Goal: Transaction & Acquisition: Purchase product/service

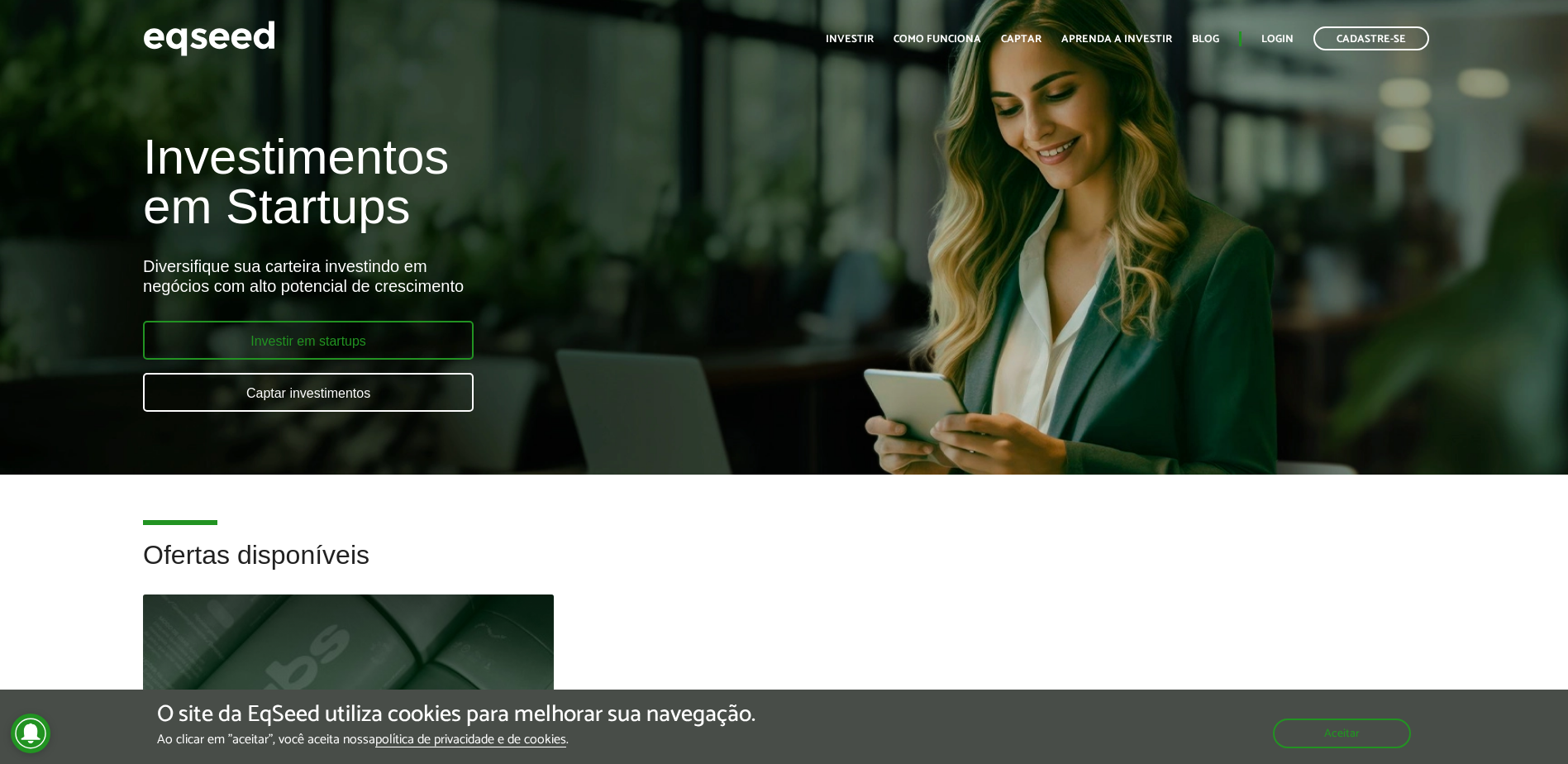
click at [403, 341] on link "Investir em startups" at bounding box center [308, 339] width 331 height 39
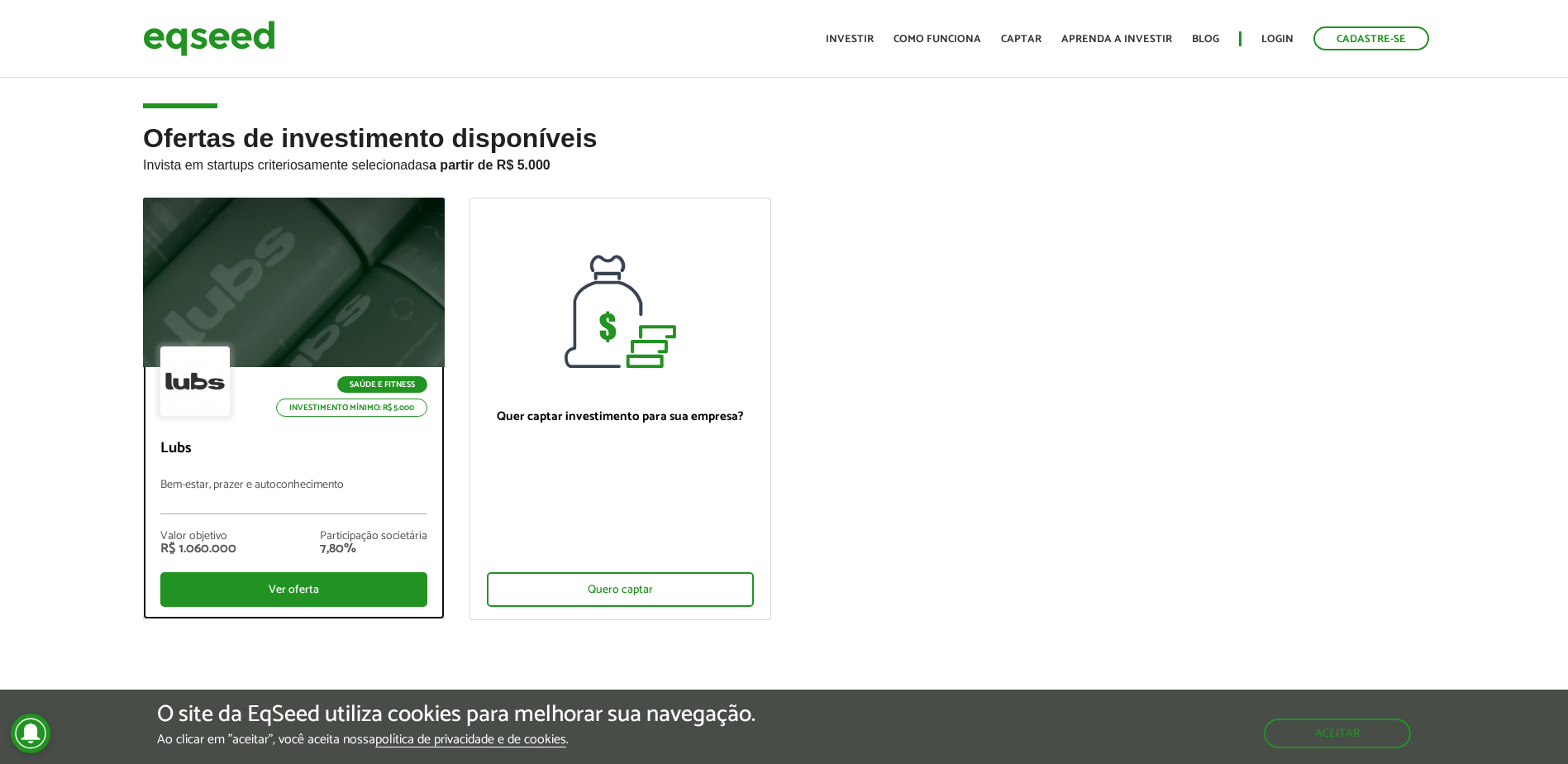
click at [296, 297] on div at bounding box center [294, 282] width 362 height 203
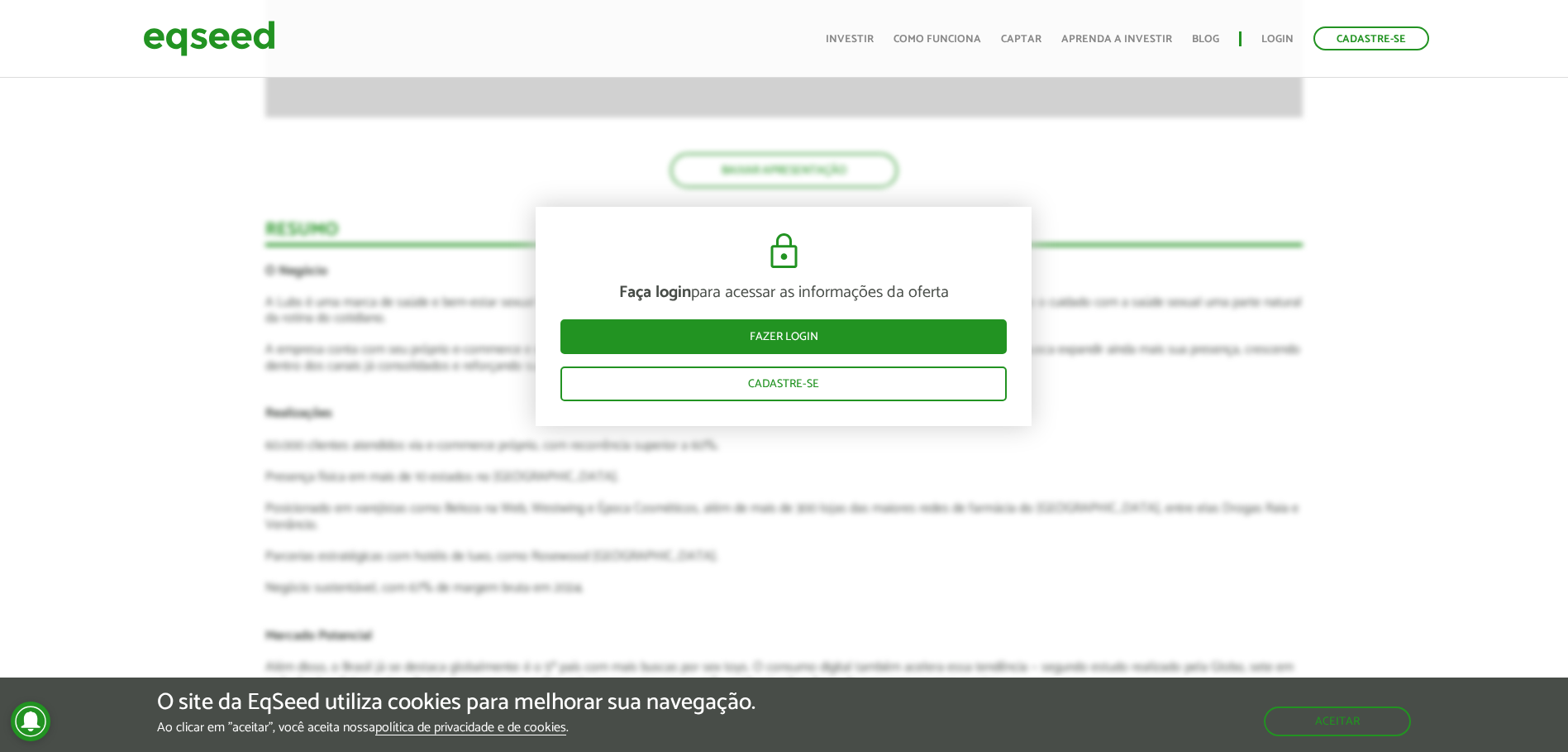
scroll to position [2068, 0]
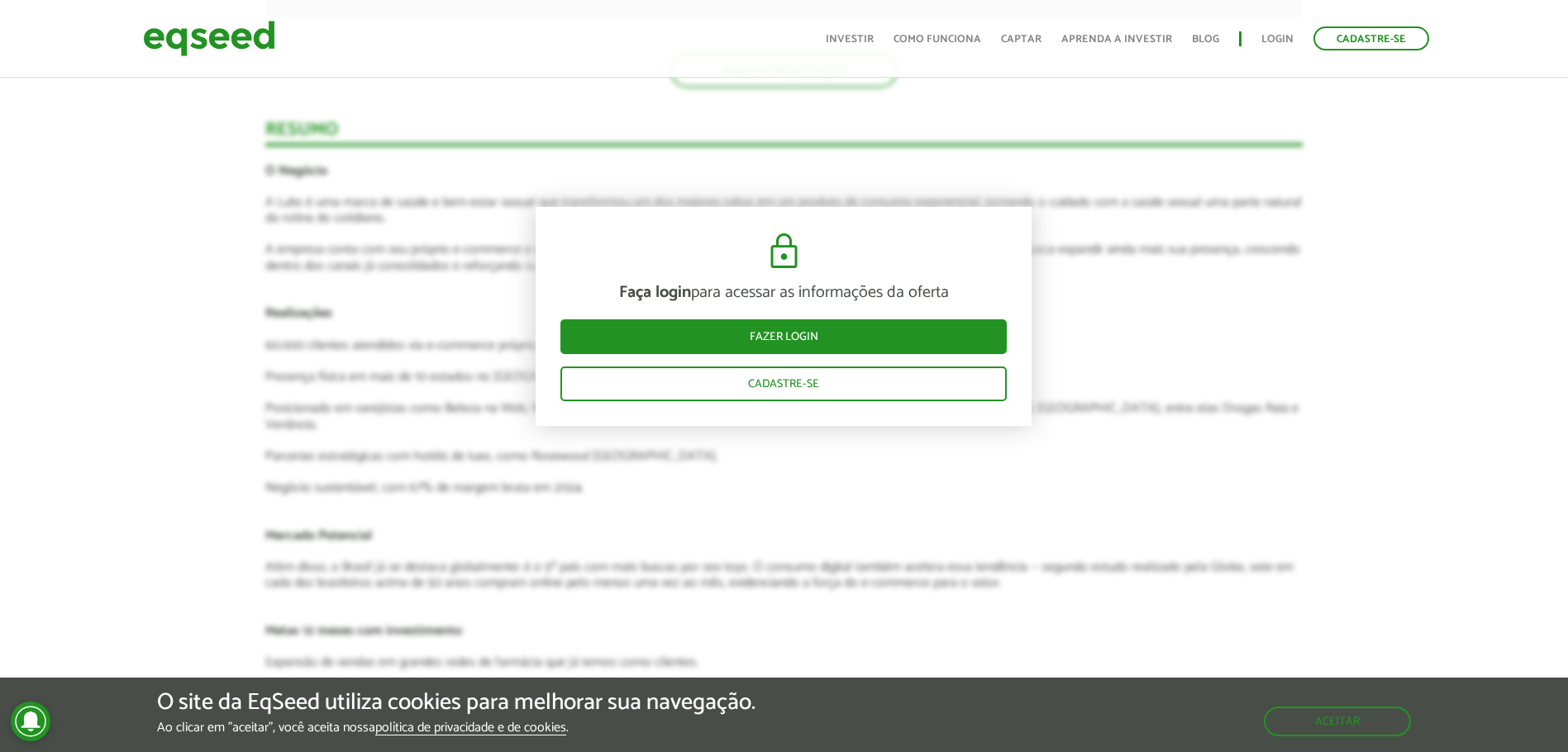
click at [1277, 307] on article "Faça login para acessar as informações da oferta Fazer login Cadastre-se Aprese…" at bounding box center [784, 520] width 1038 height 2785
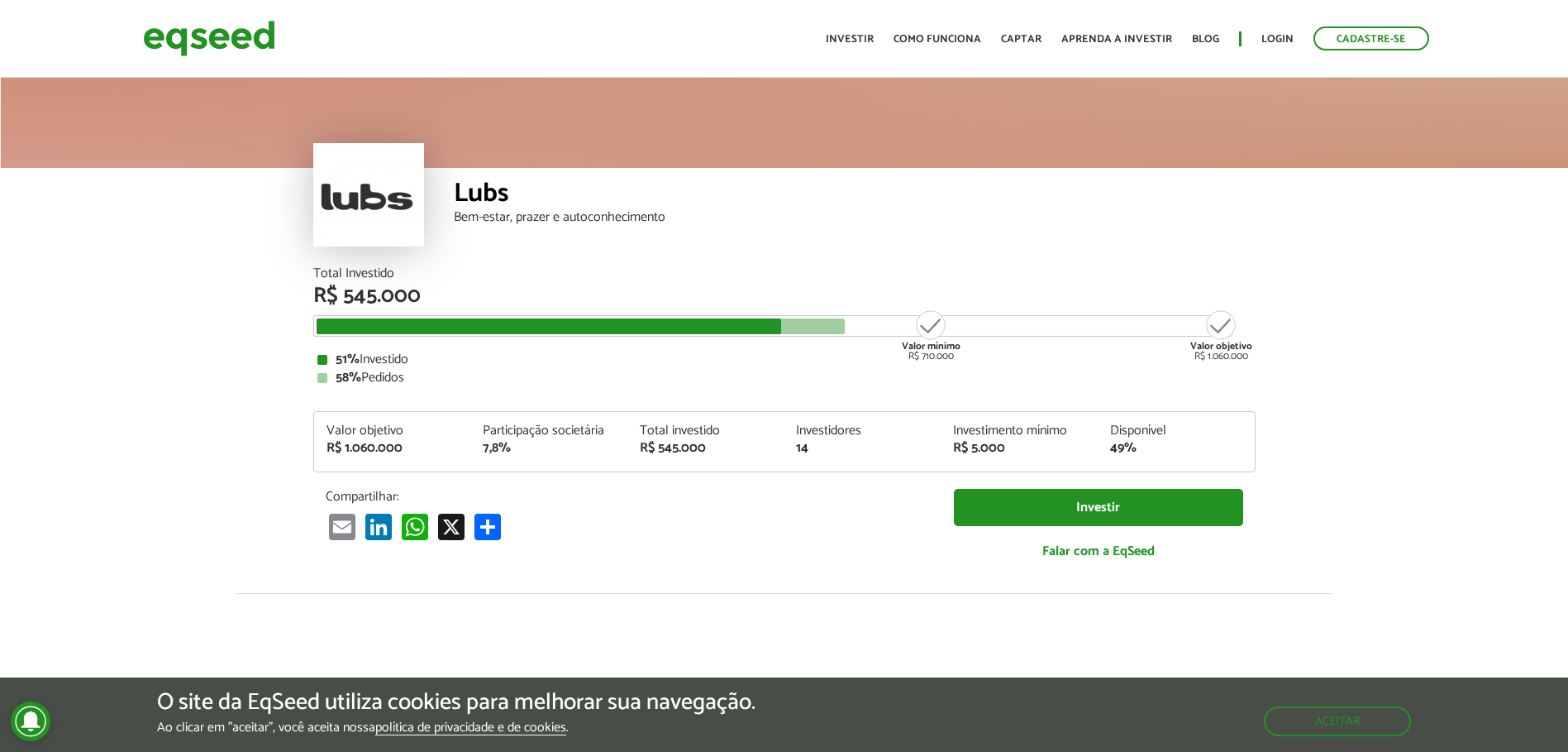
scroll to position [0, 0]
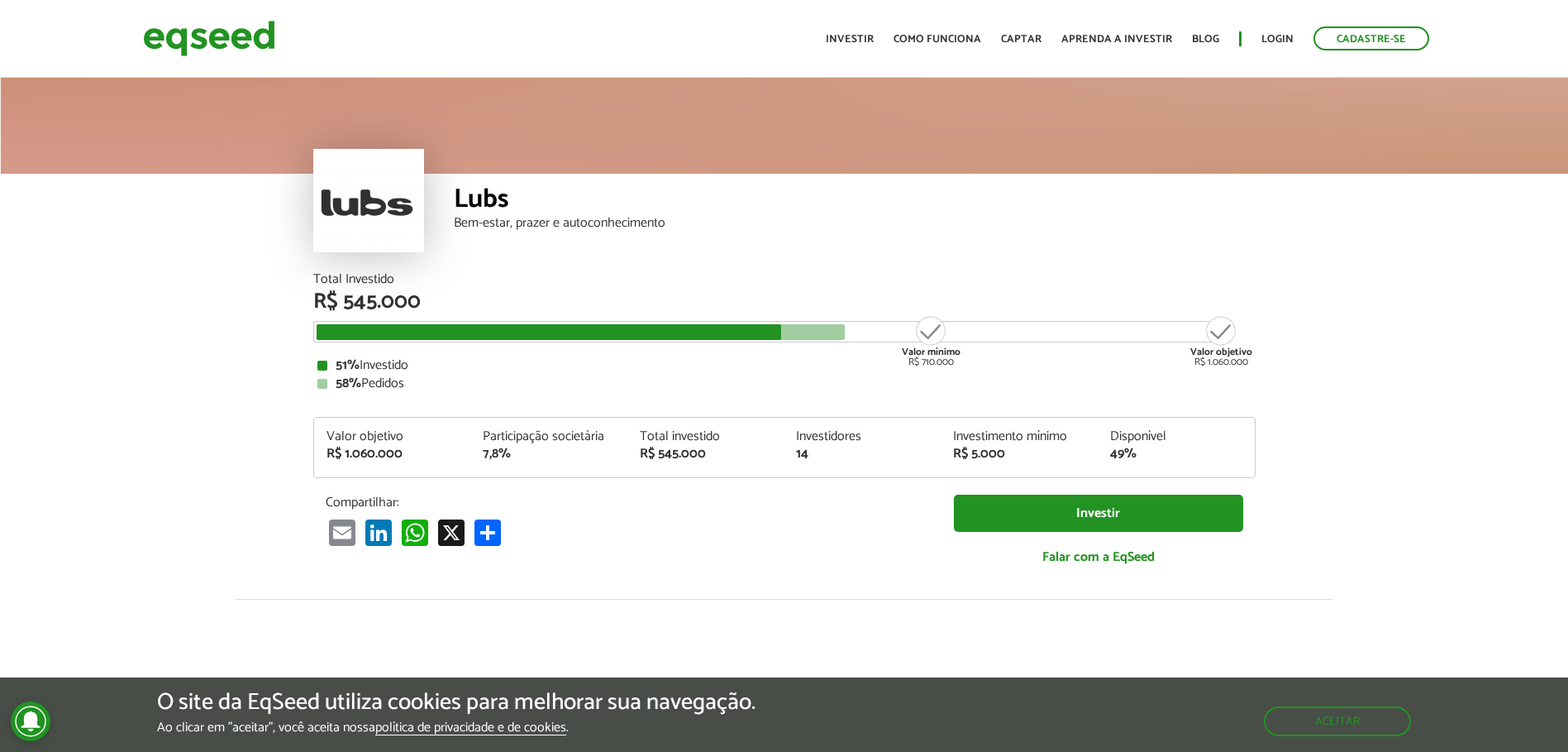
click at [528, 443] on div "Participação societária" at bounding box center [548, 436] width 132 height 13
drag, startPoint x: 519, startPoint y: 458, endPoint x: 447, endPoint y: 458, distance: 72.0
click at [447, 458] on div "Valor objetivo R$ 1.060.000 Participação societária 7,8% Total investido R$ 545…" at bounding box center [785, 453] width 941 height 48
drag, startPoint x: 447, startPoint y: 458, endPoint x: 644, endPoint y: 459, distance: 197.0
click at [644, 459] on div "R$ 545.000" at bounding box center [705, 454] width 132 height 13
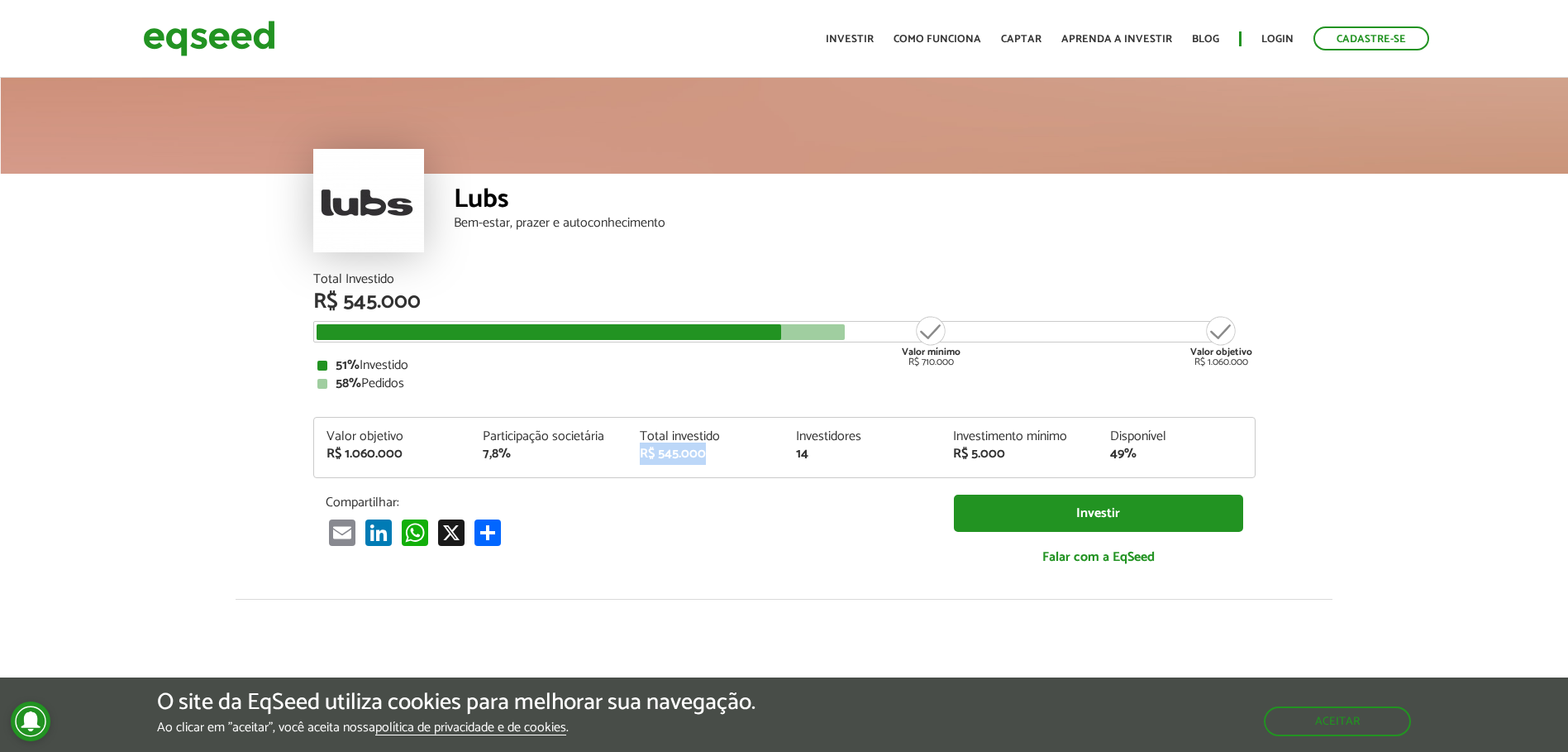
drag, startPoint x: 723, startPoint y: 456, endPoint x: 627, endPoint y: 456, distance: 96.0
click at [629, 456] on div "Total investido R$ 545.000" at bounding box center [705, 445] width 157 height 30
drag, startPoint x: 627, startPoint y: 456, endPoint x: 766, endPoint y: 456, distance: 139.0
click at [766, 456] on div "R$ 545.000" at bounding box center [705, 454] width 132 height 13
drag, startPoint x: 826, startPoint y: 461, endPoint x: 792, endPoint y: 461, distance: 34.0
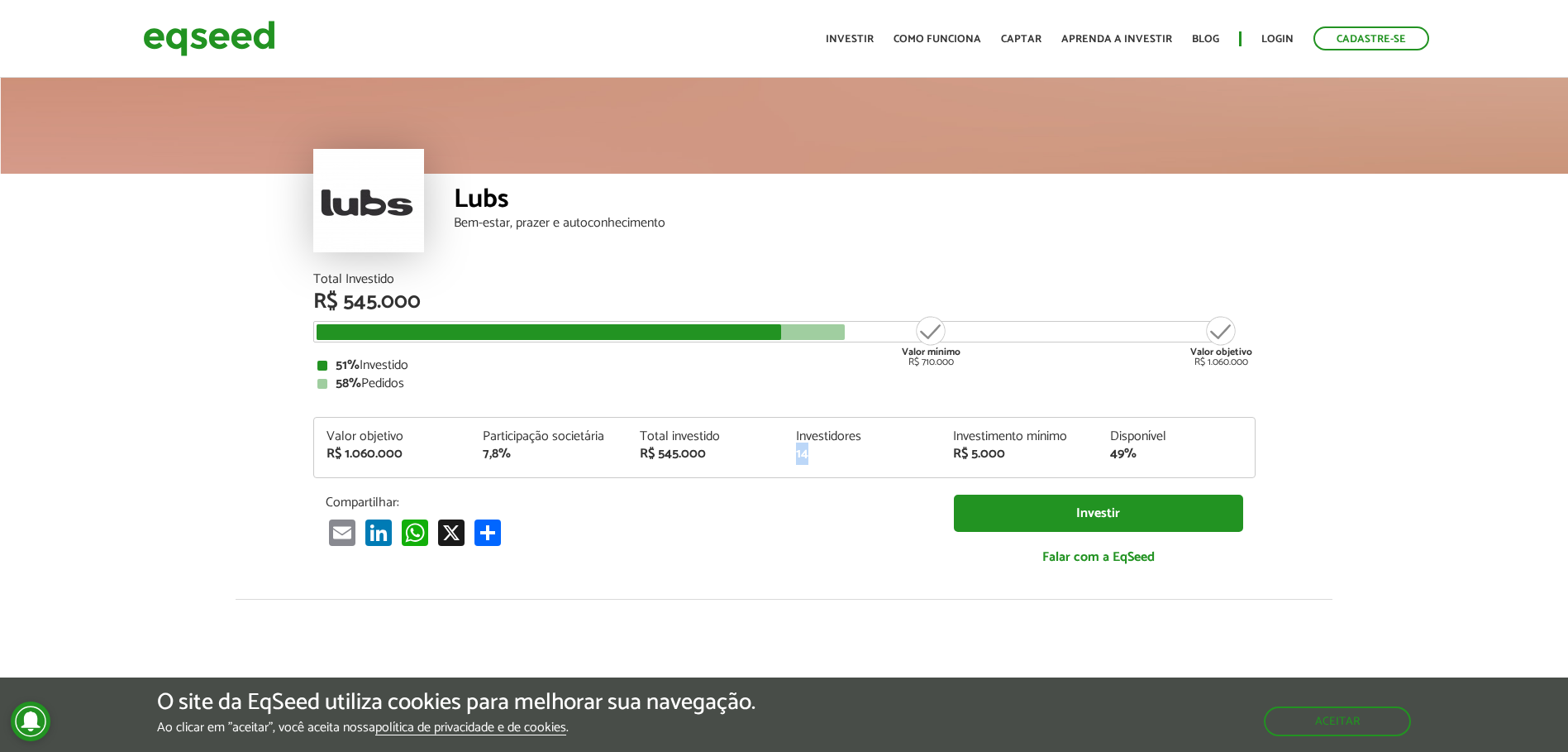
click at [792, 461] on div "Valor objetivo R$ 1.060.000 Participação societária 7,8% Total investido R$ 545…" at bounding box center [785, 453] width 941 height 48
drag, startPoint x: 792, startPoint y: 461, endPoint x: 851, endPoint y: 461, distance: 59.0
click at [851, 461] on div "Valor objetivo R$ 1.060.000 Participação societária 7,8% Total investido R$ 545…" at bounding box center [785, 453] width 941 height 48
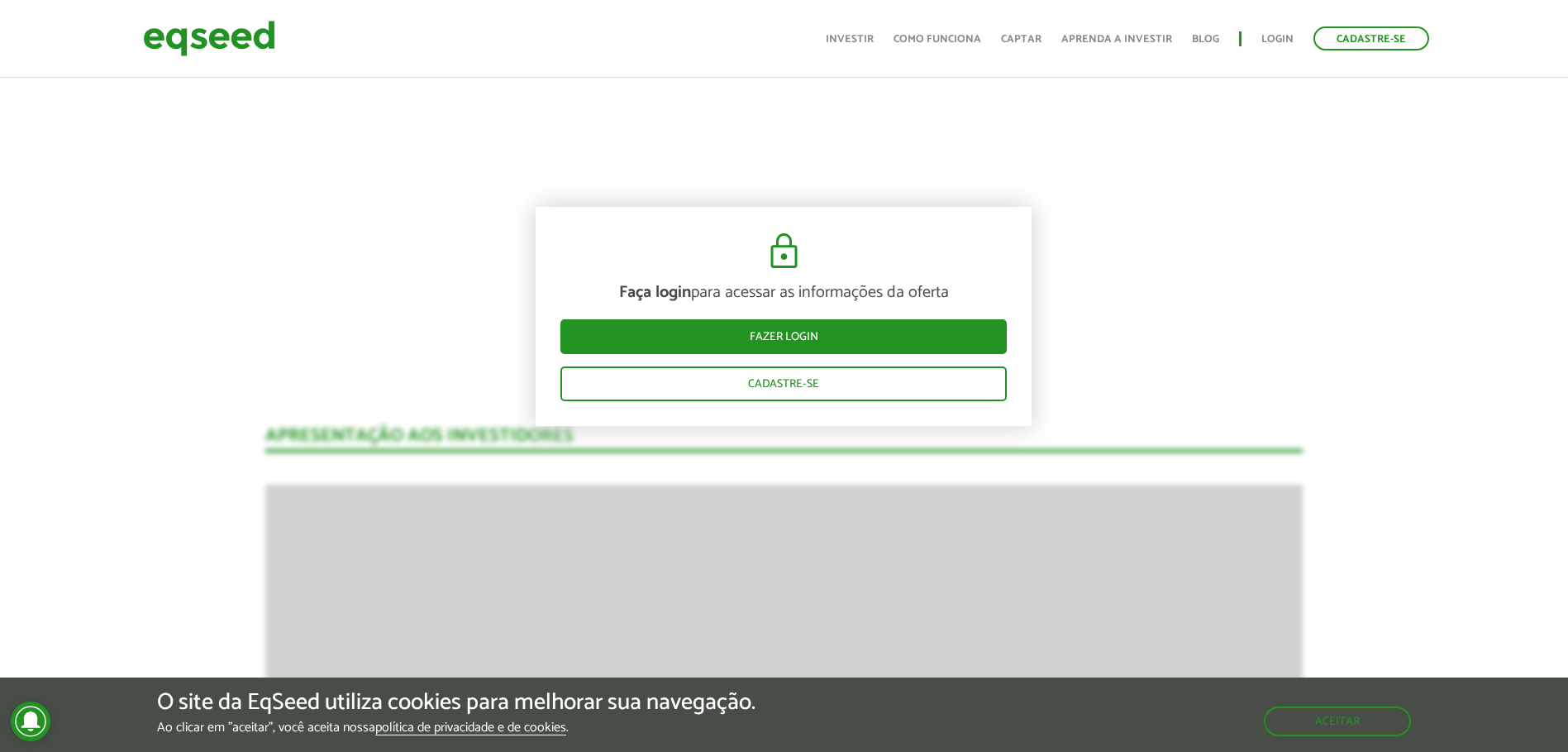
scroll to position [744, 0]
